Goal: Task Accomplishment & Management: Manage account settings

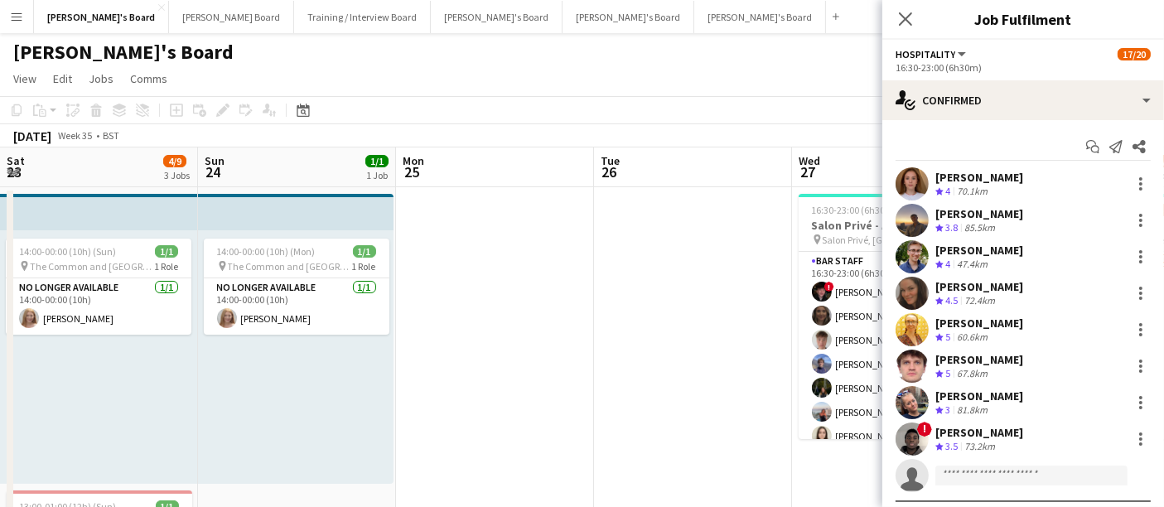
scroll to position [167, 0]
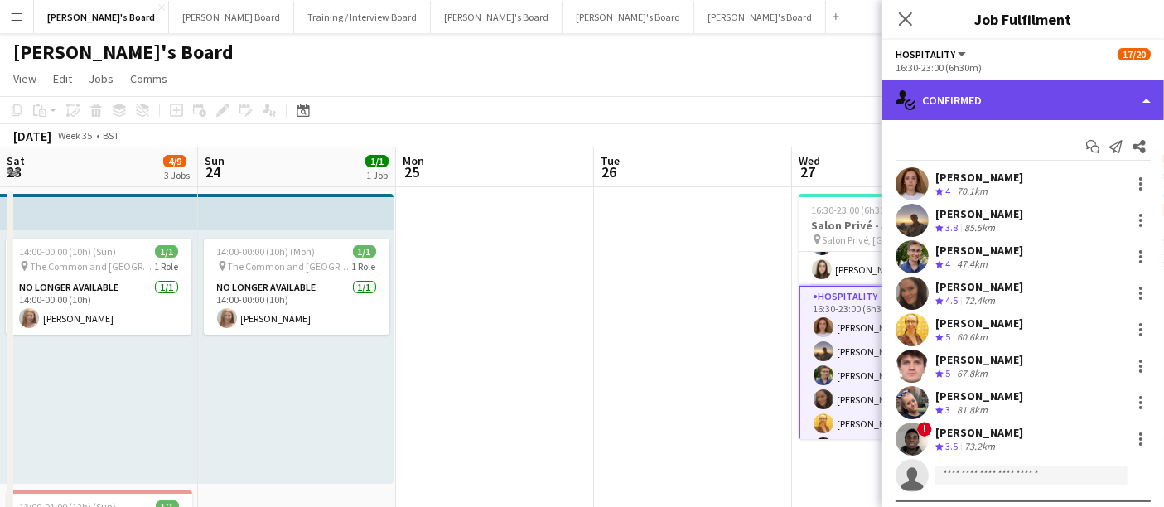
click at [959, 103] on div "single-neutral-actions-check-2 Confirmed" at bounding box center [1023, 100] width 282 height 40
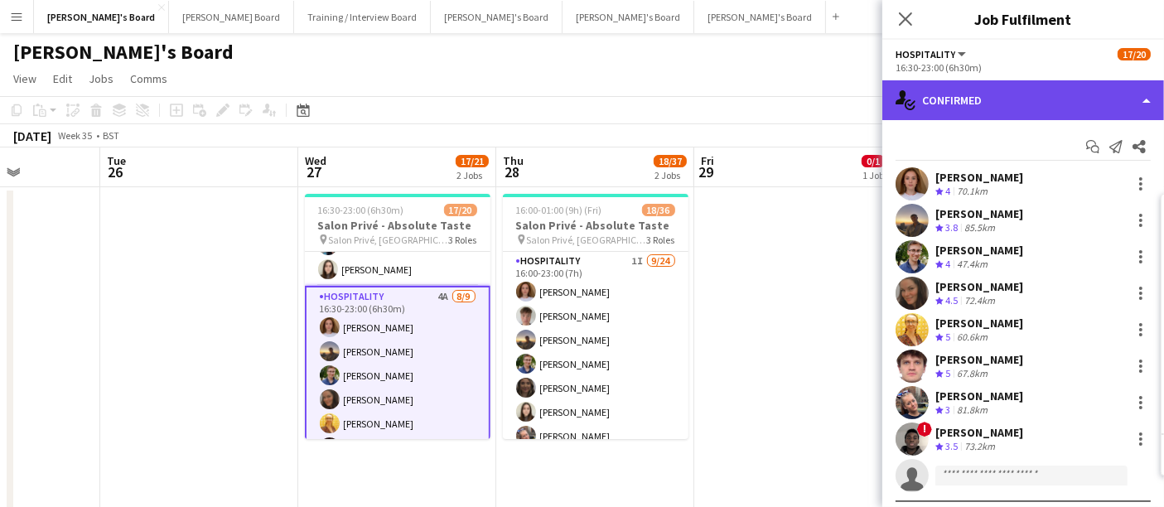
scroll to position [0, 0]
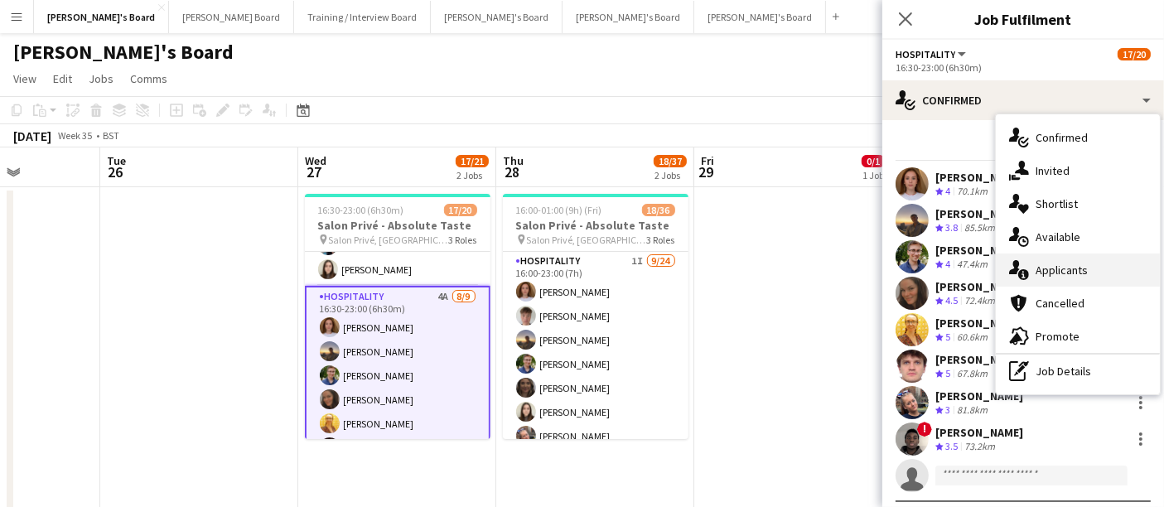
click at [1086, 261] on div "single-neutral-actions-information Applicants" at bounding box center [1078, 270] width 164 height 33
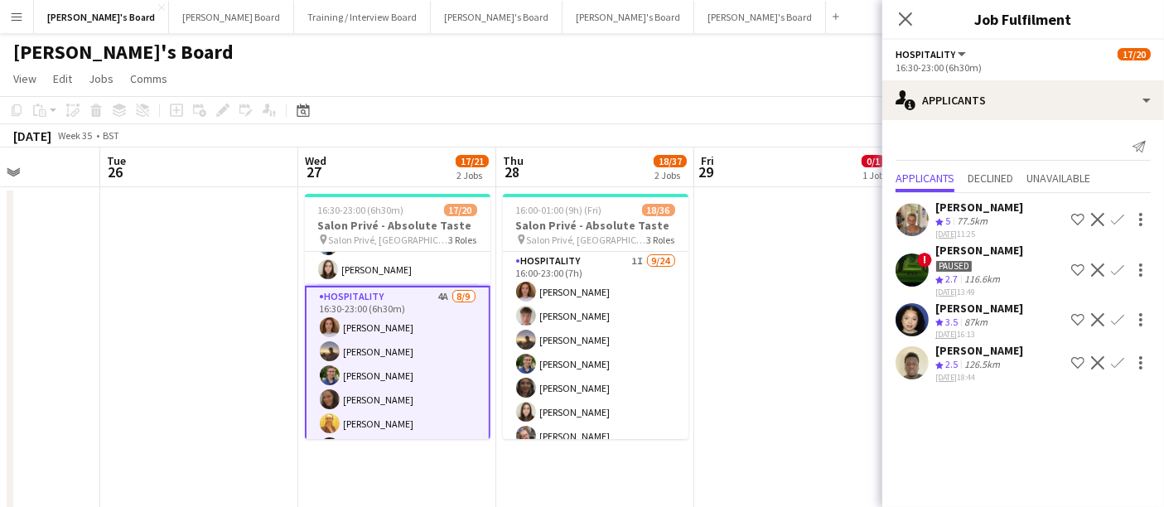
scroll to position [391, 0]
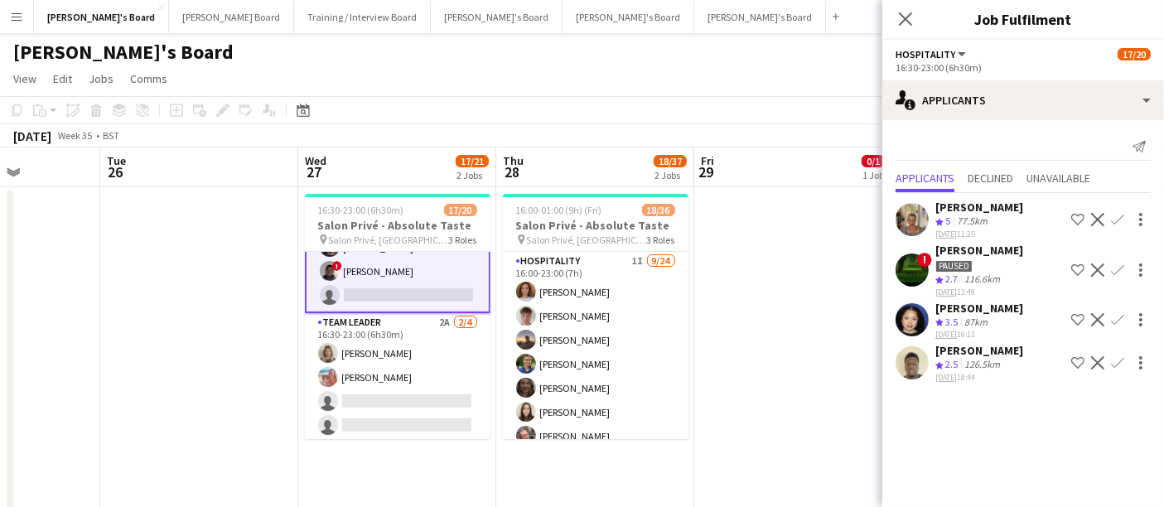
click at [432, 362] on app-card-role "TEAM LEADER 2A [DATE] 16:30-23:00 (6h30m) [PERSON_NAME] [PERSON_NAME] single-ne…" at bounding box center [398, 377] width 186 height 128
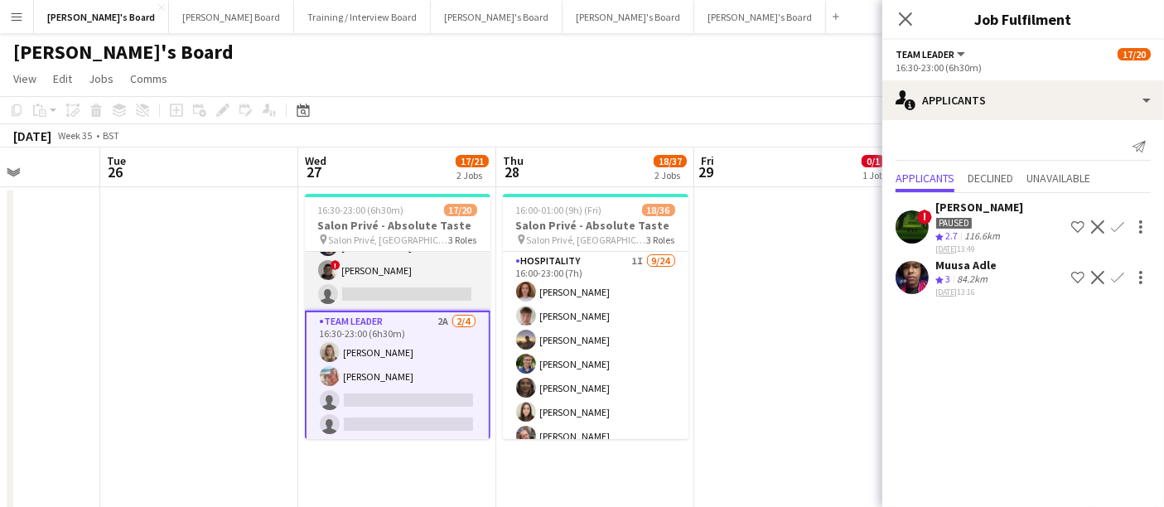
scroll to position [0, 0]
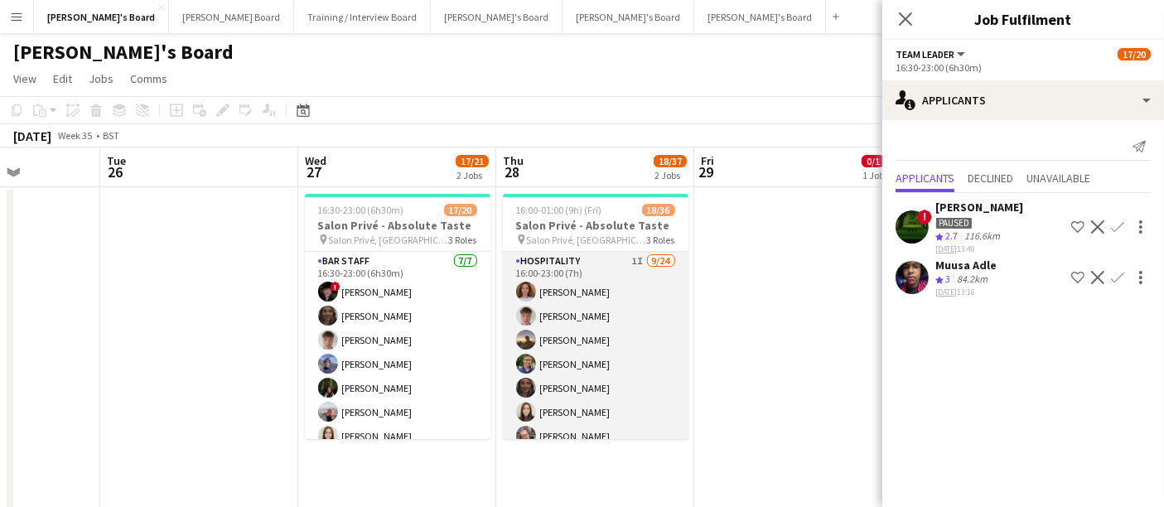
drag, startPoint x: 626, startPoint y: 354, endPoint x: 616, endPoint y: 314, distance: 41.0
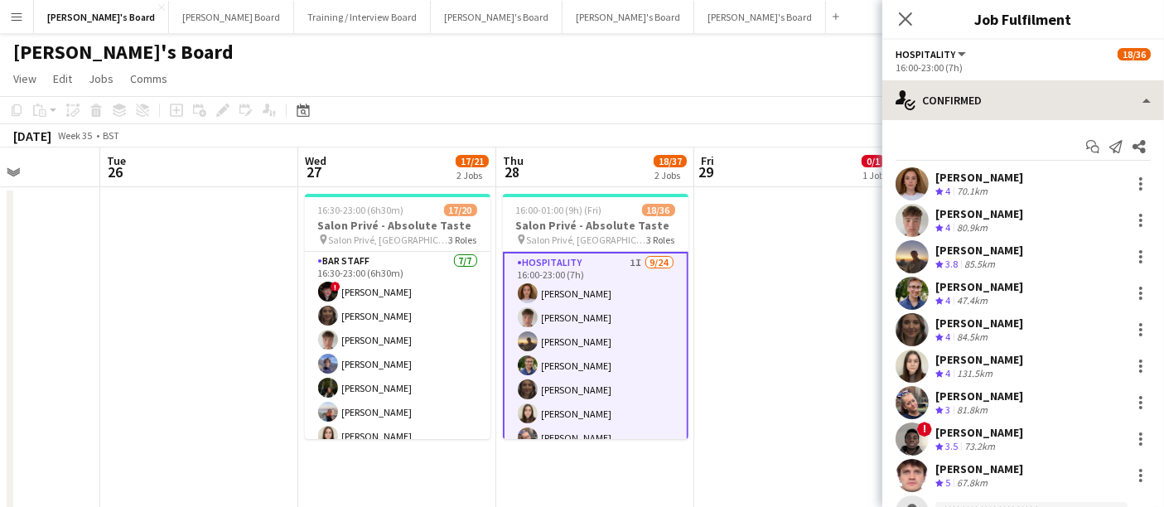
scroll to position [231, 0]
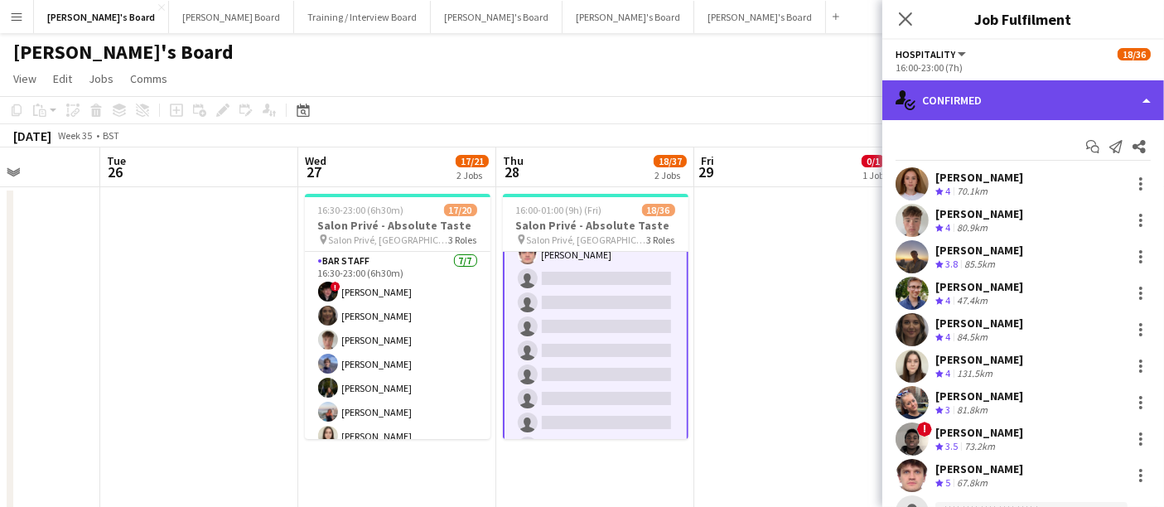
click at [975, 103] on div "single-neutral-actions-check-2 Confirmed" at bounding box center [1023, 100] width 282 height 40
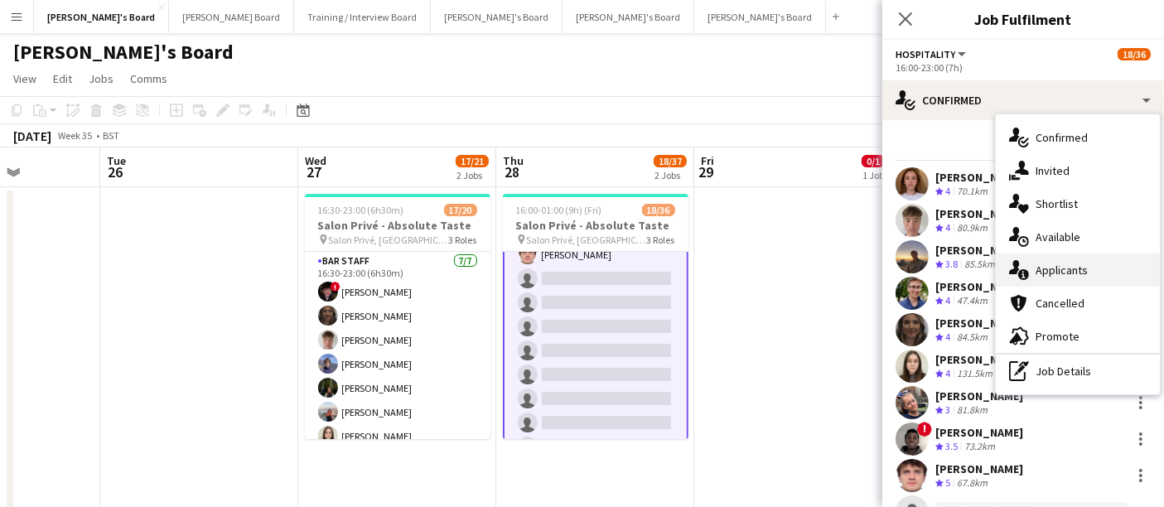
click at [1091, 262] on div "single-neutral-actions-information Applicants" at bounding box center [1078, 270] width 164 height 33
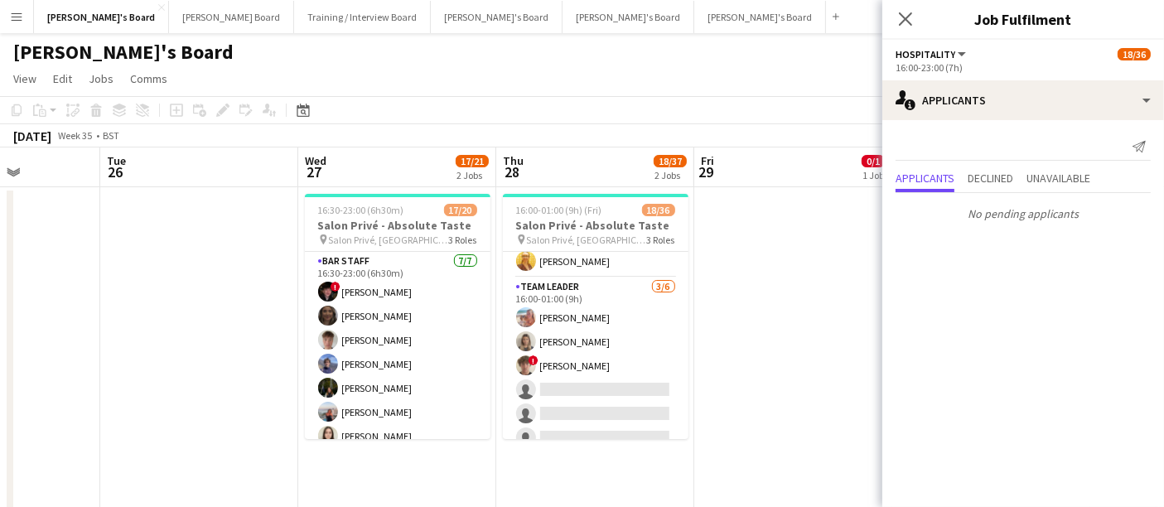
scroll to position [775, 0]
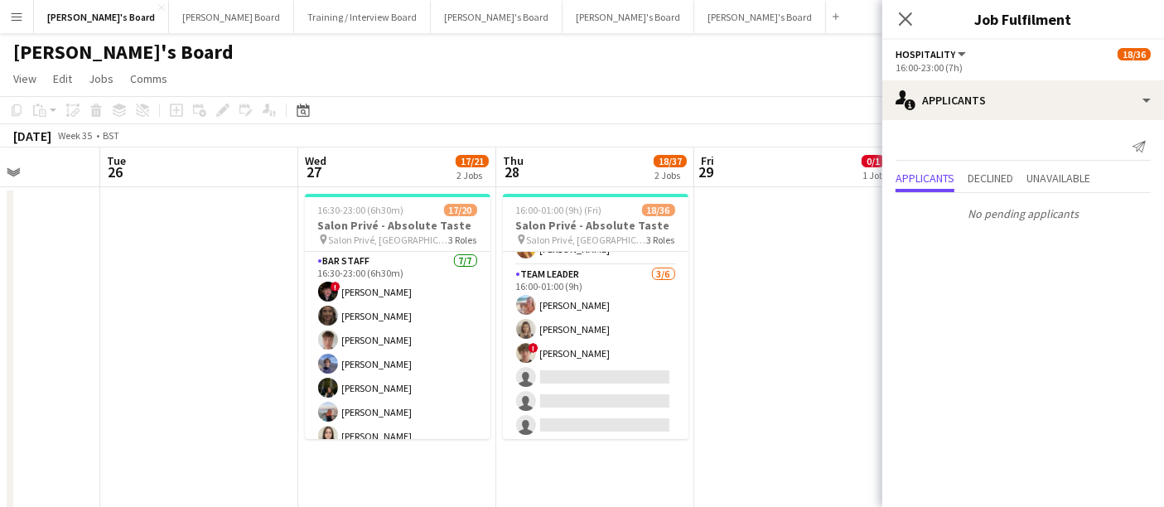
click at [589, 329] on app-card-role "TEAM LEADER [DATE] 16:00-01:00 (9h) [PERSON_NAME] [PERSON_NAME] ! [PERSON_NAME]…" at bounding box center [596, 353] width 186 height 176
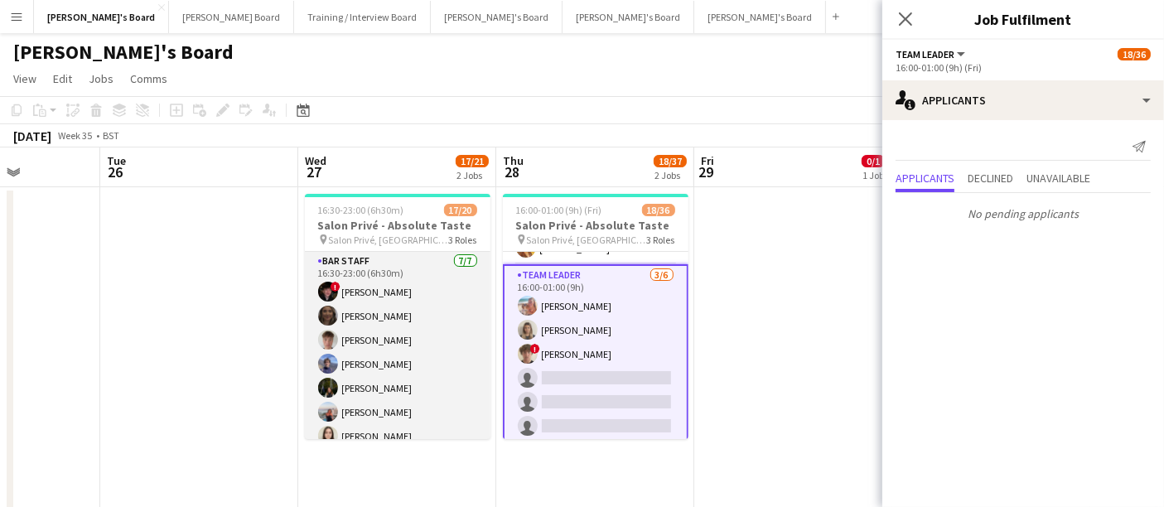
scroll to position [389, 0]
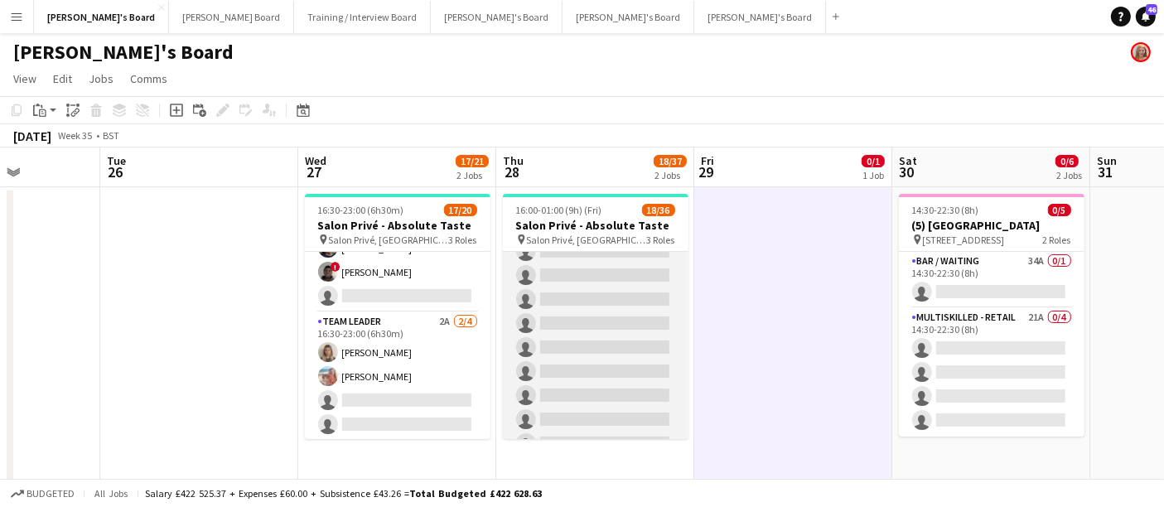
scroll to position [0, 0]
